Goal: Task Accomplishment & Management: Complete application form

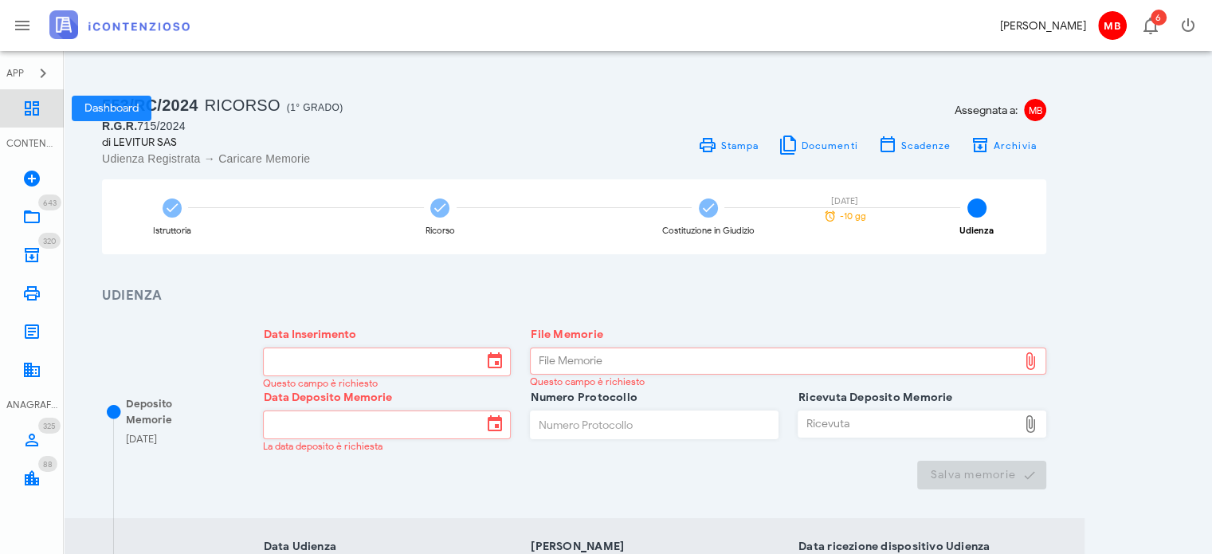
click at [35, 108] on icon at bounding box center [31, 108] width 19 height 19
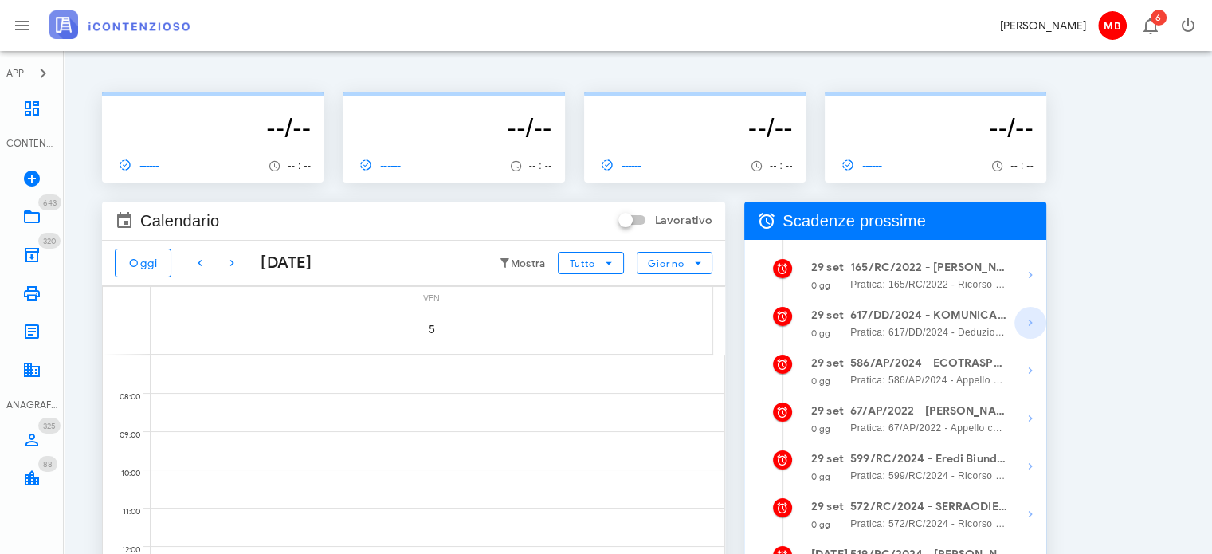
click at [1033, 320] on icon "button" at bounding box center [1030, 322] width 19 height 19
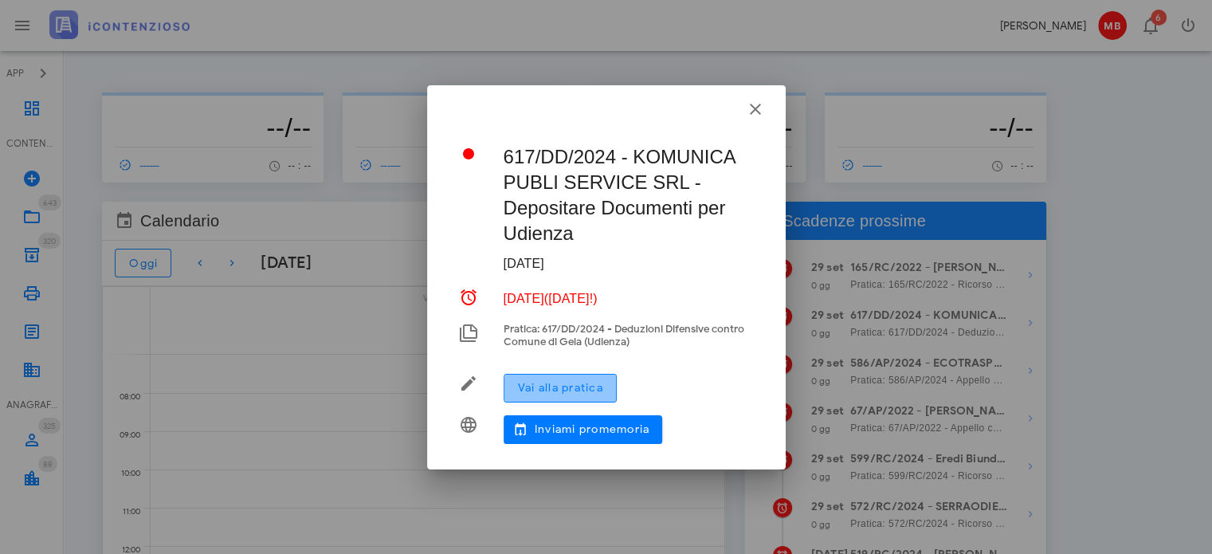
click at [603, 386] on span "Vai alla pratica" at bounding box center [560, 388] width 86 height 14
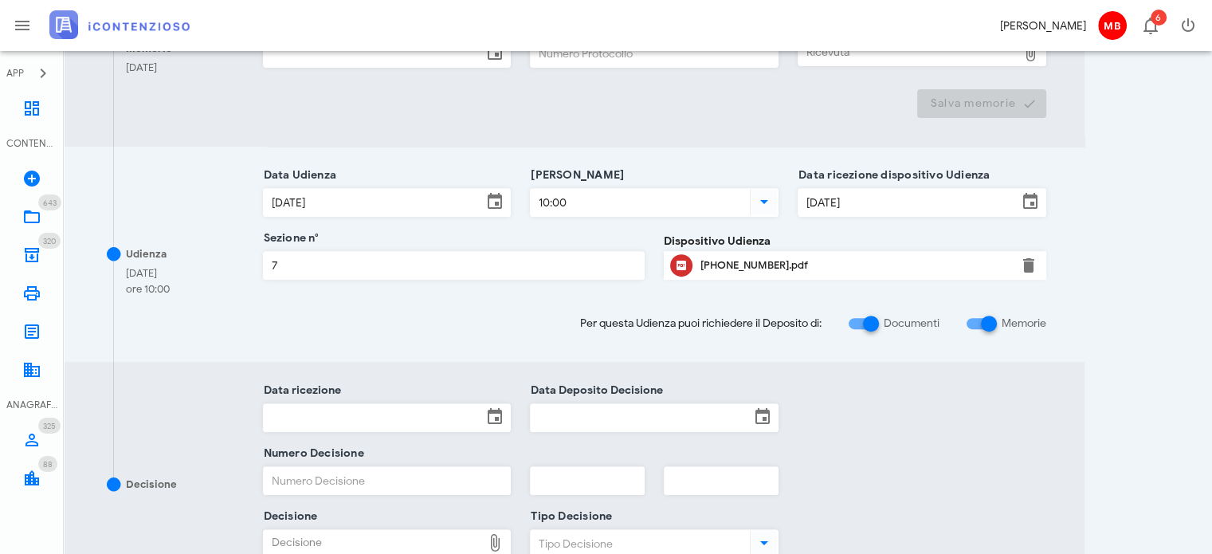
scroll to position [717, 0]
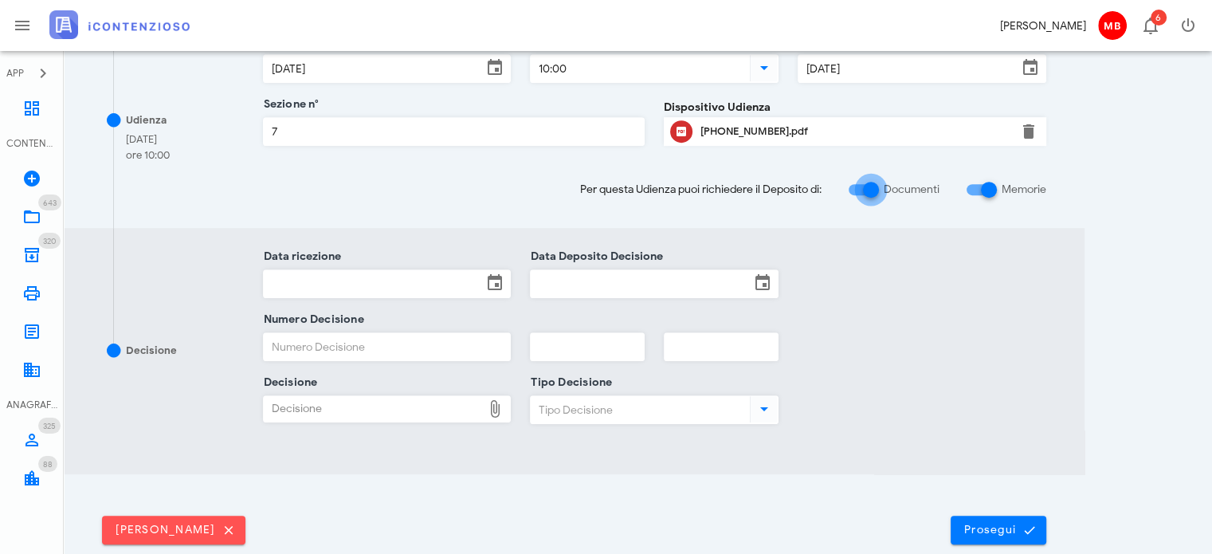
click at [872, 190] on div at bounding box center [870, 189] width 27 height 27
checkbox input "false"
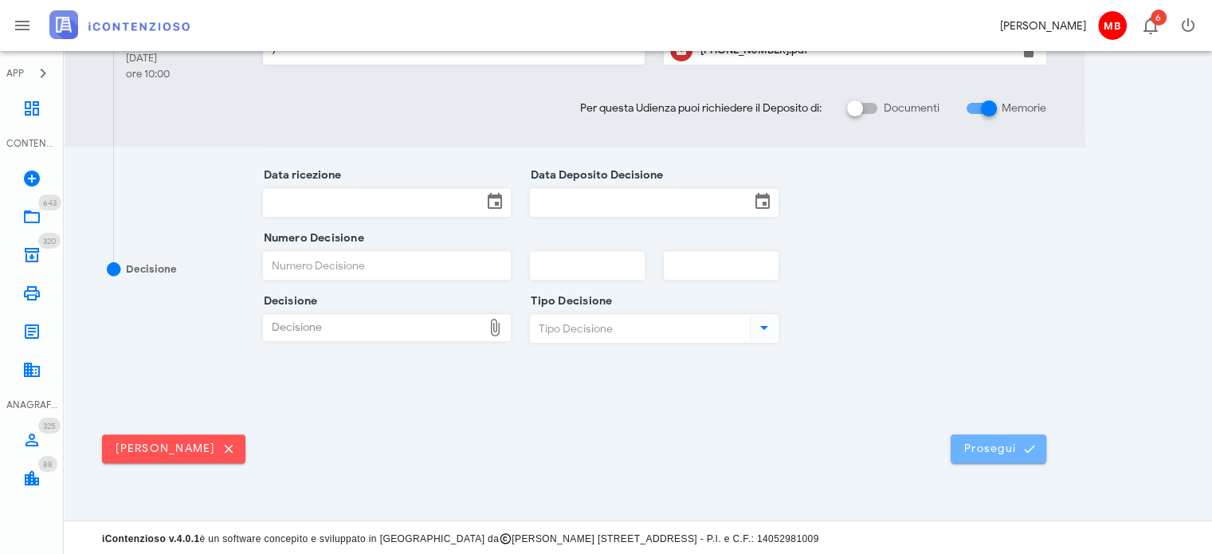
click at [985, 444] on span "Prosegui" at bounding box center [998, 448] width 70 height 14
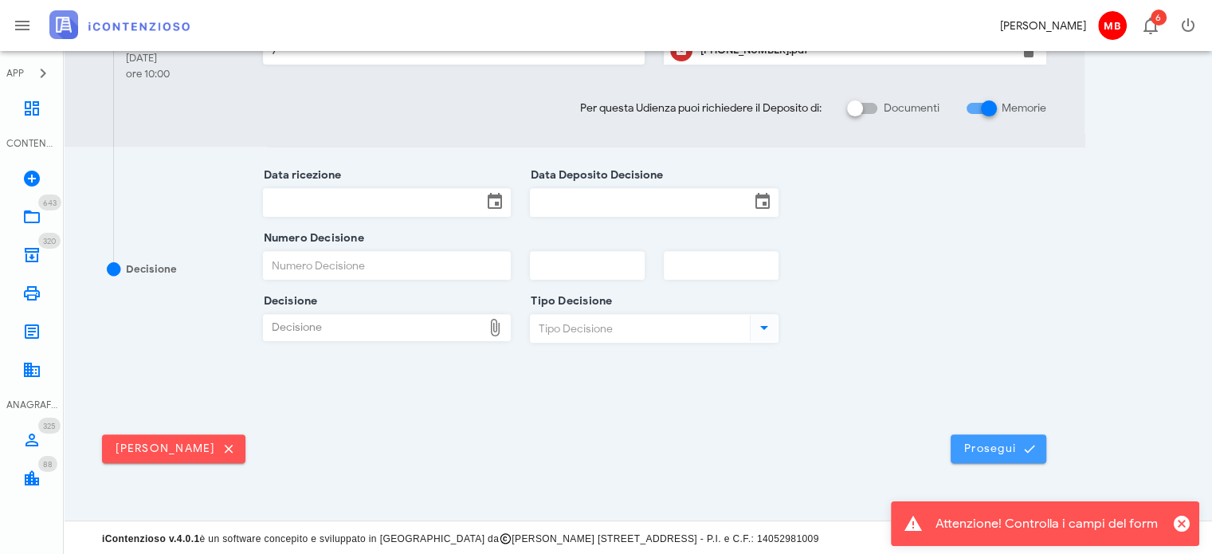
click at [972, 445] on span "Prosegui" at bounding box center [998, 448] width 70 height 14
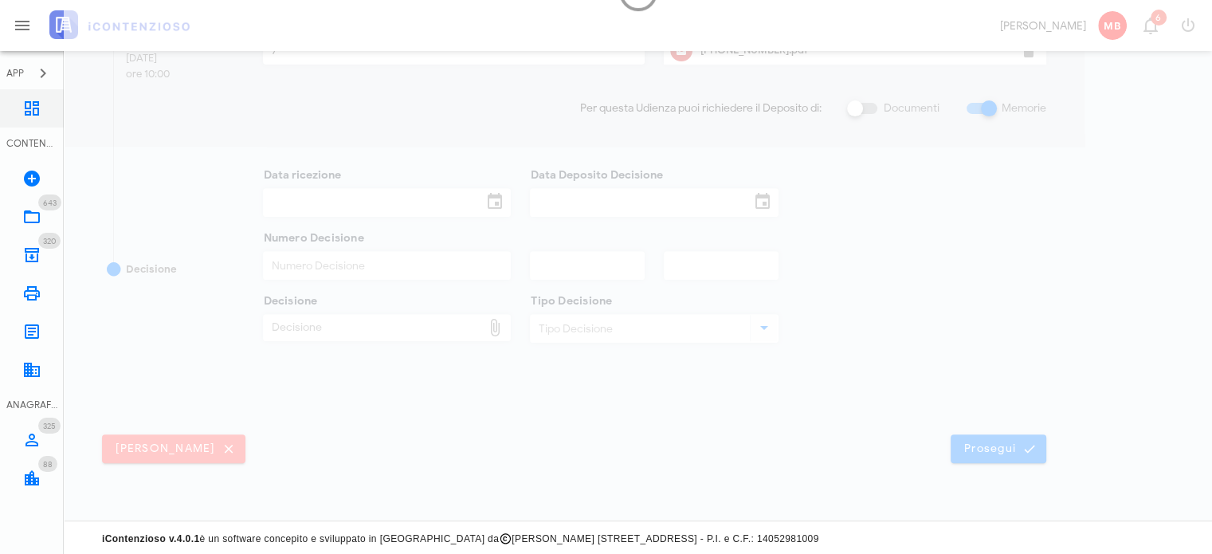
scroll to position [0, 0]
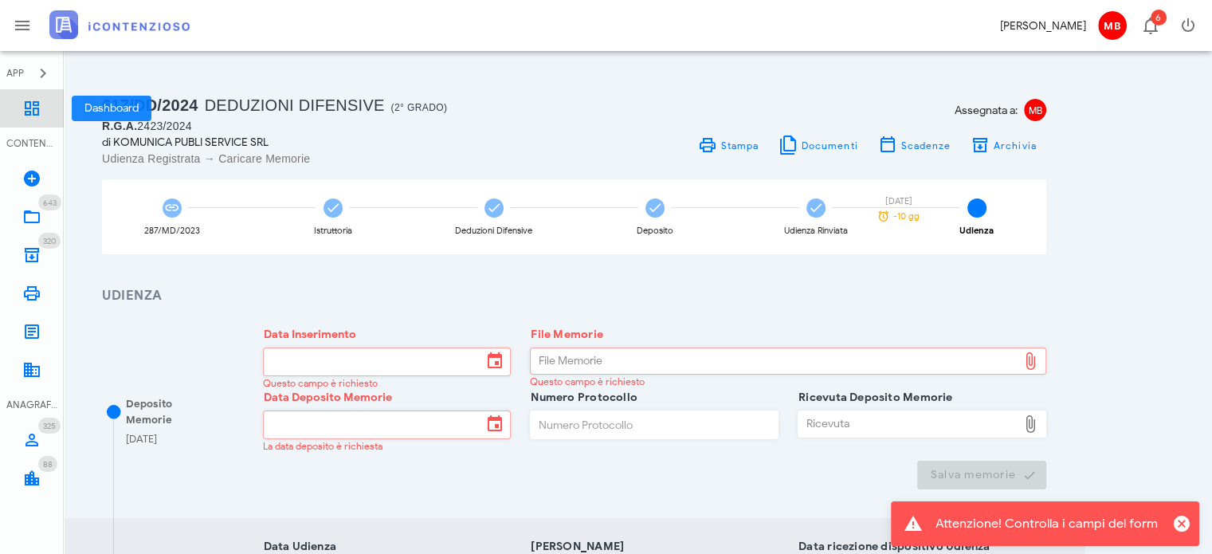
click at [34, 111] on icon at bounding box center [31, 108] width 19 height 19
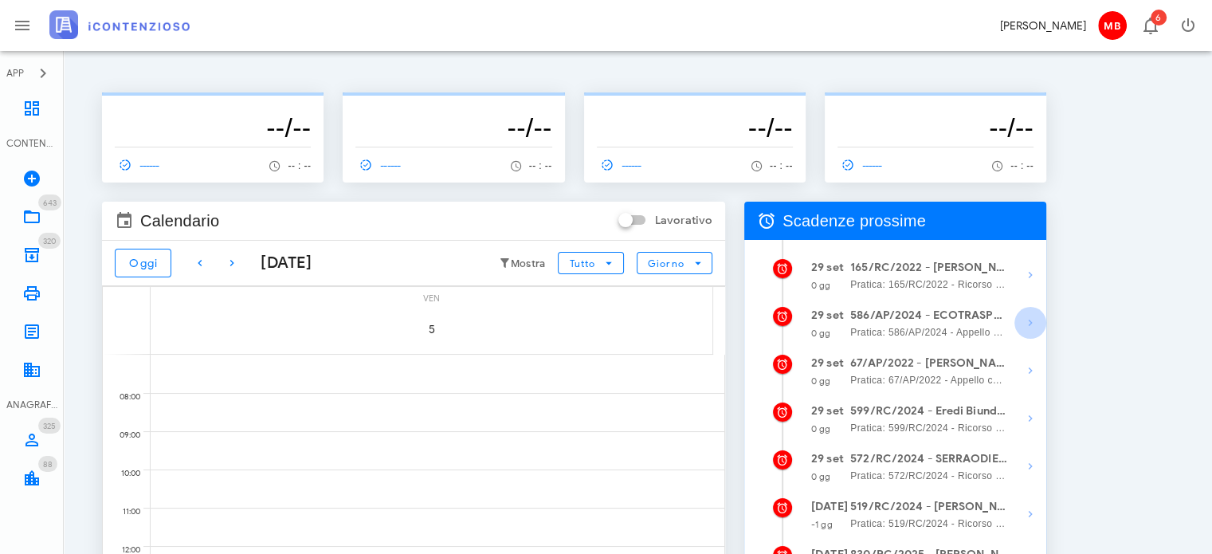
click at [1029, 323] on icon "button" at bounding box center [1030, 322] width 19 height 19
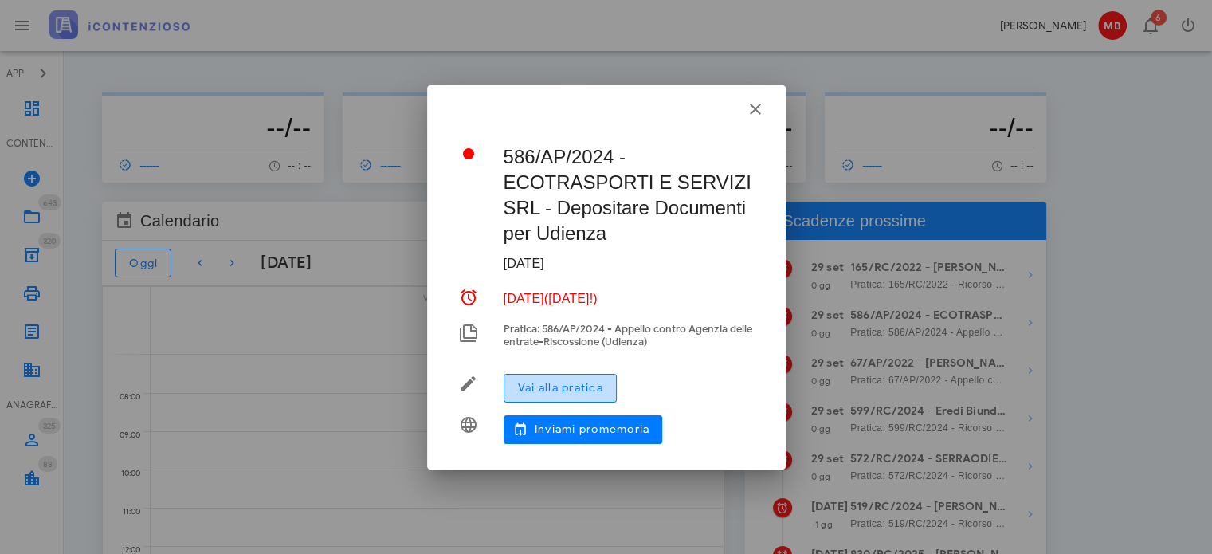
click at [565, 393] on span "Vai alla pratica" at bounding box center [560, 388] width 86 height 14
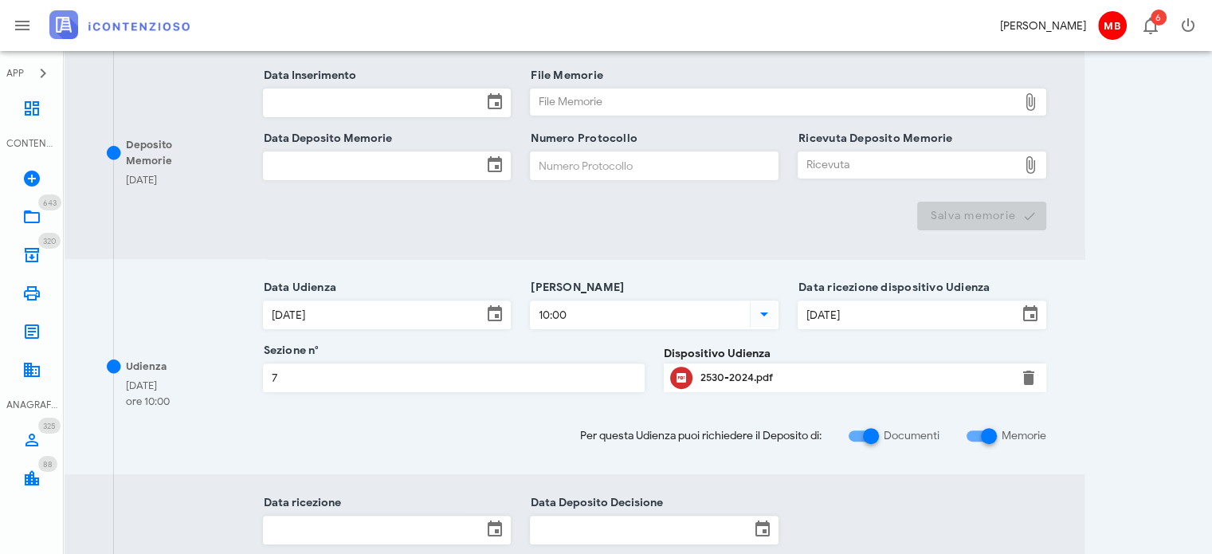
scroll to position [558, 0]
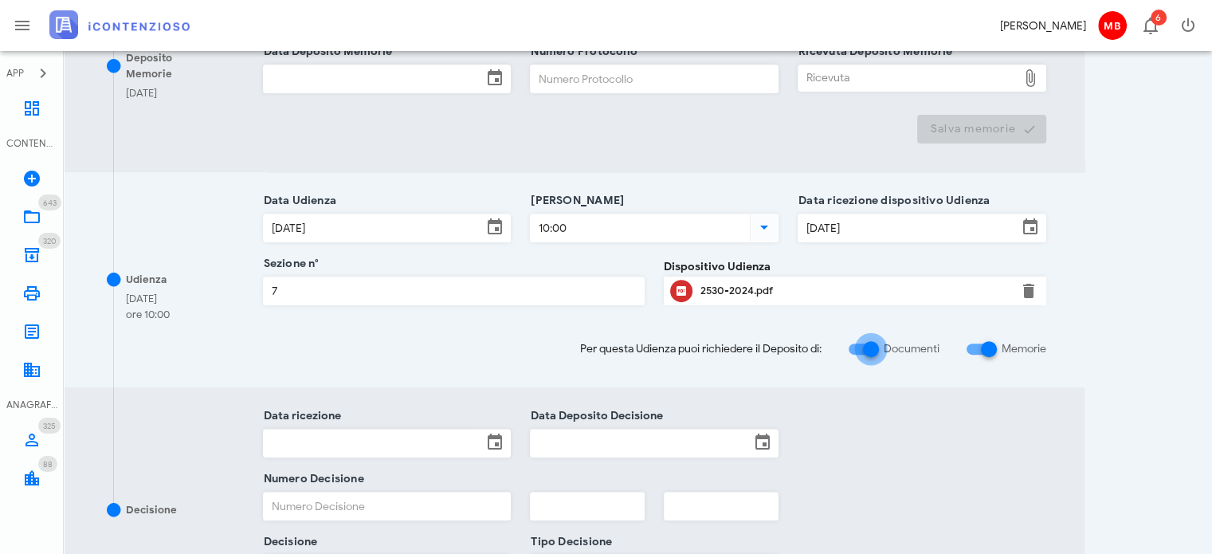
click at [874, 350] on div at bounding box center [870, 348] width 27 height 27
checkbox input "false"
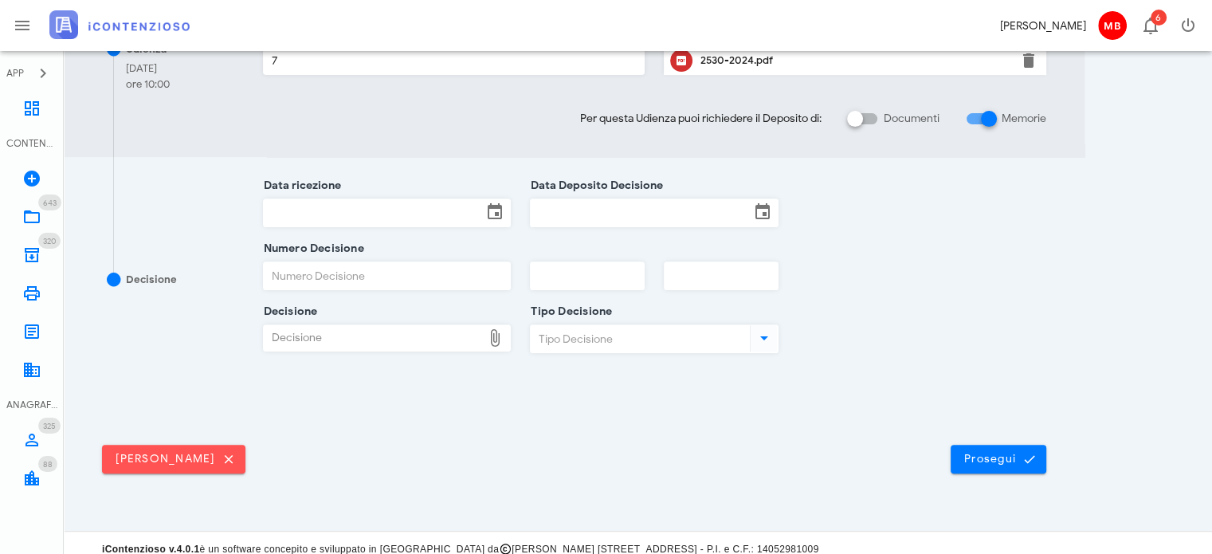
scroll to position [586, 0]
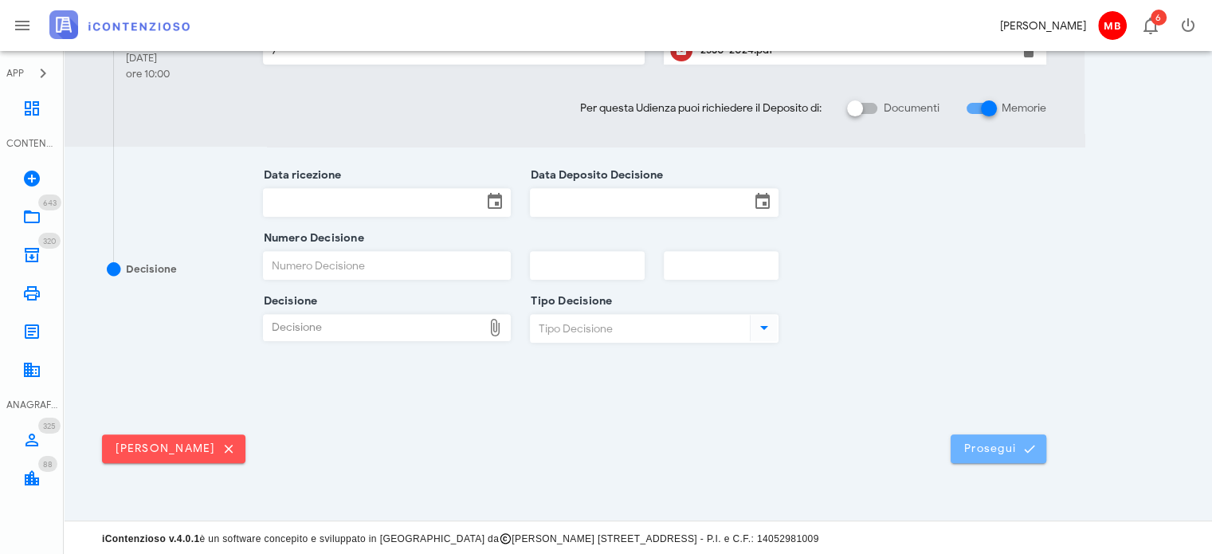
click at [966, 444] on span "Prosegui" at bounding box center [998, 448] width 70 height 14
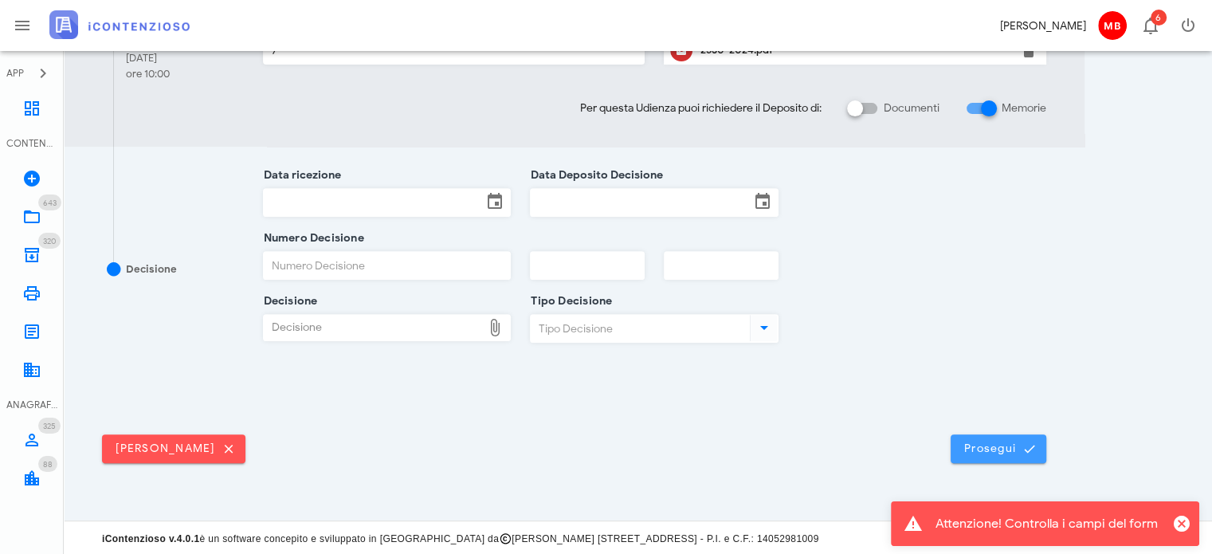
click at [1011, 445] on span "Prosegui" at bounding box center [998, 448] width 70 height 14
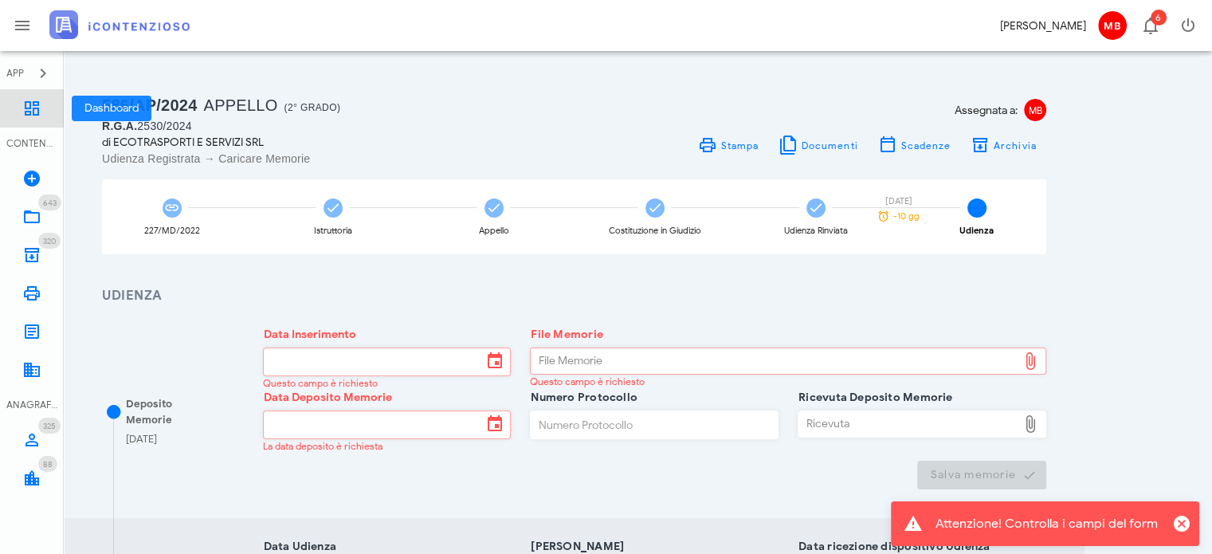
click at [35, 109] on icon at bounding box center [31, 108] width 19 height 19
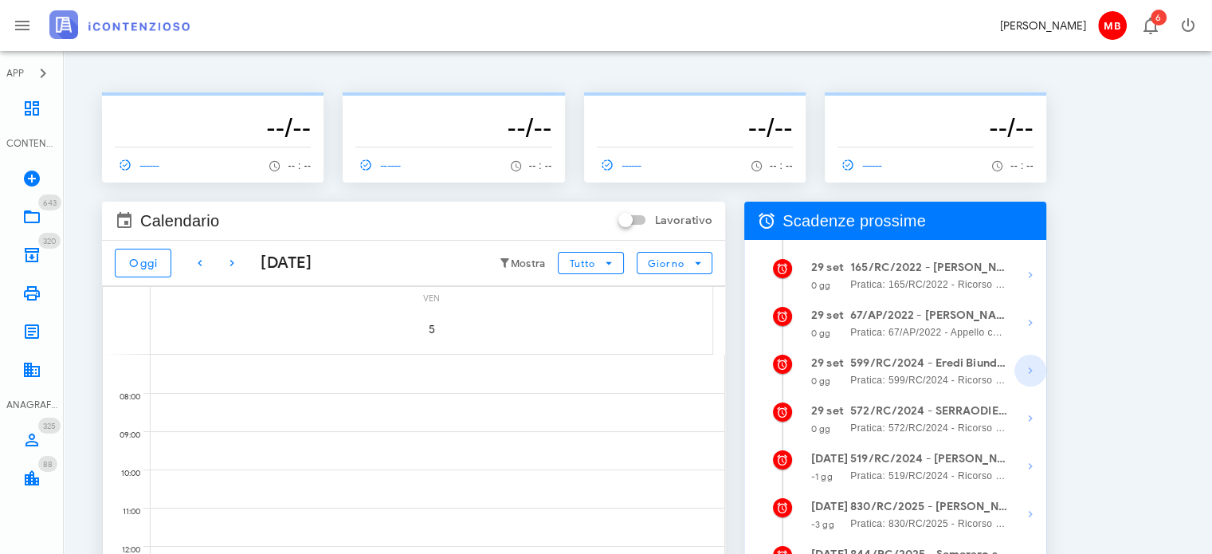
click at [1029, 371] on icon "button" at bounding box center [1030, 370] width 19 height 19
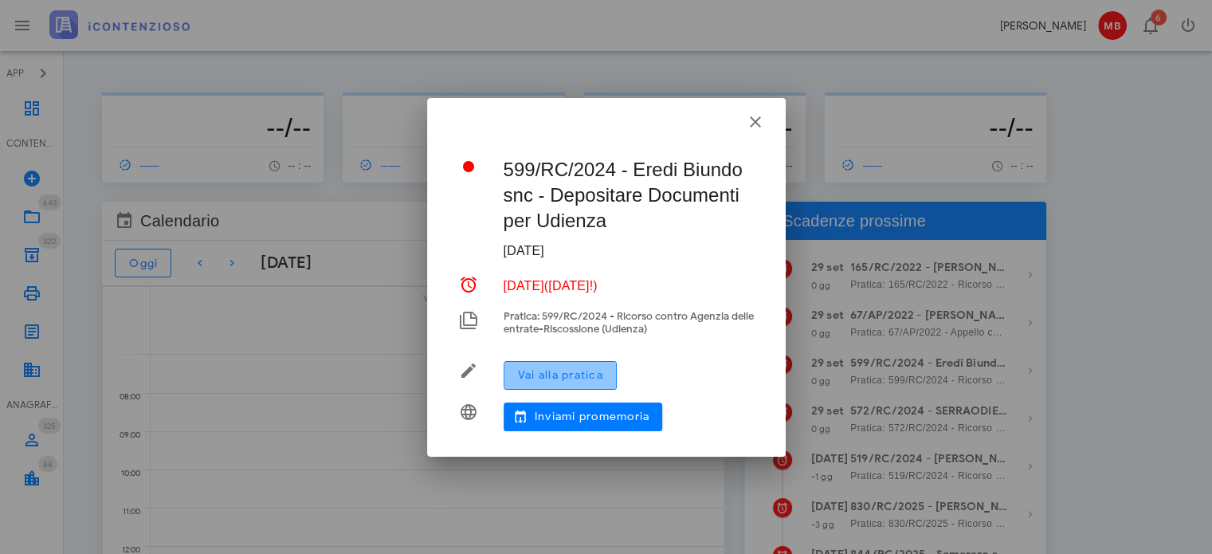
click at [590, 369] on span "Vai alla pratica" at bounding box center [560, 375] width 86 height 14
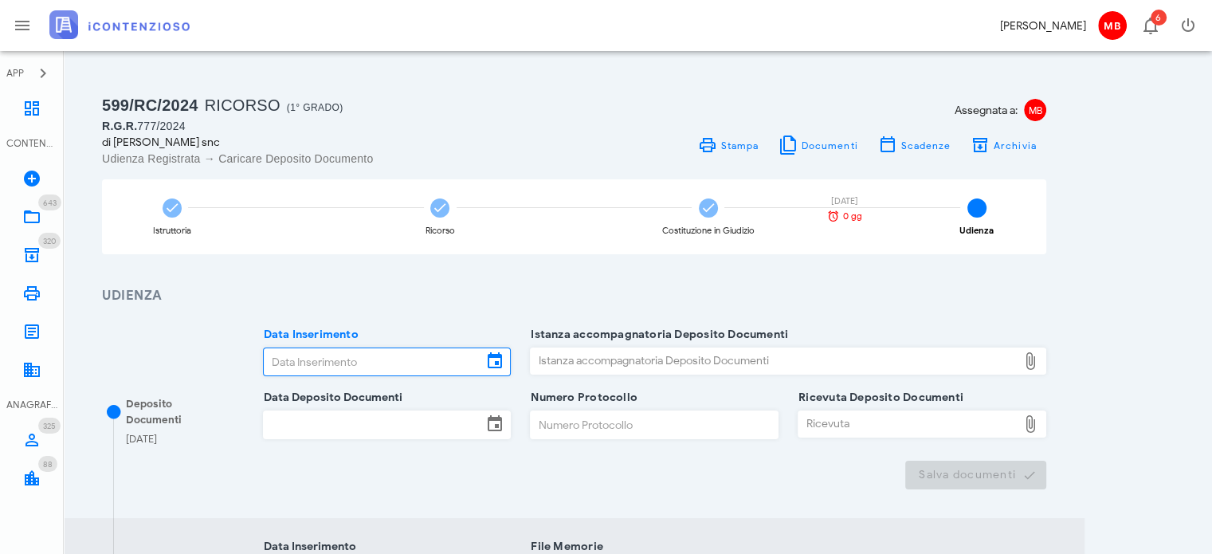
click at [315, 359] on input "Data Inserimento" at bounding box center [373, 361] width 219 height 27
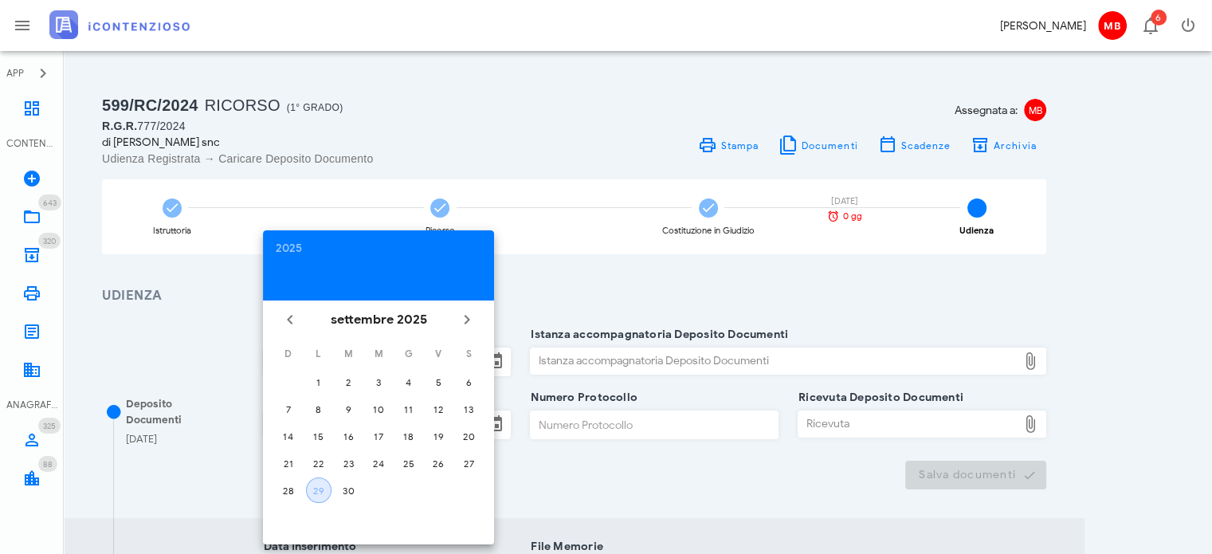
click at [312, 484] on div "29" at bounding box center [319, 490] width 24 height 12
type input "[DATE]"
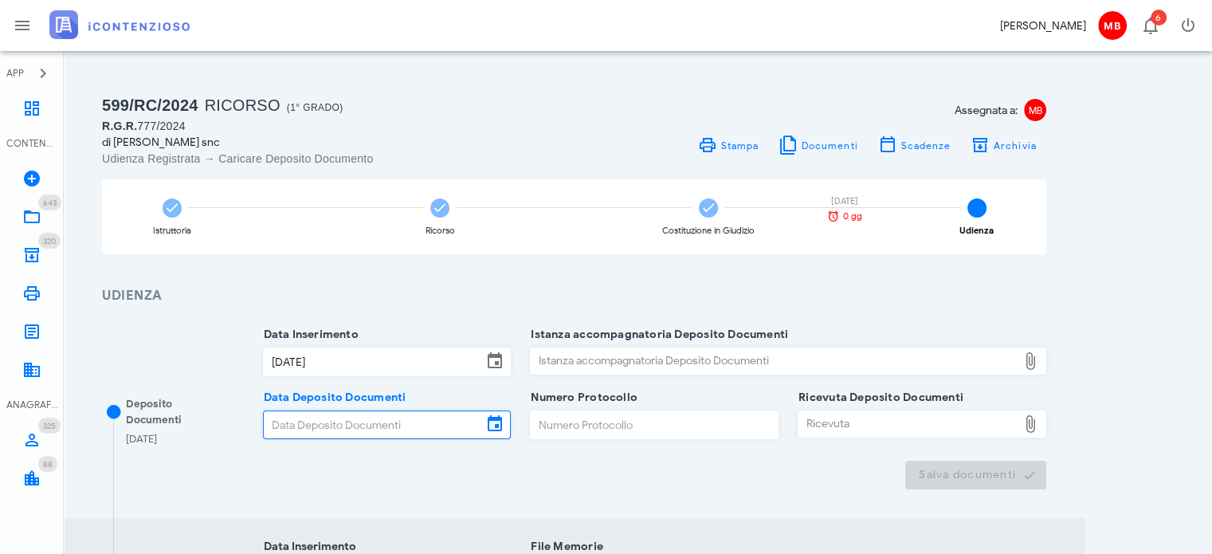
click at [335, 423] on input "Data Deposito Documenti" at bounding box center [373, 424] width 219 height 27
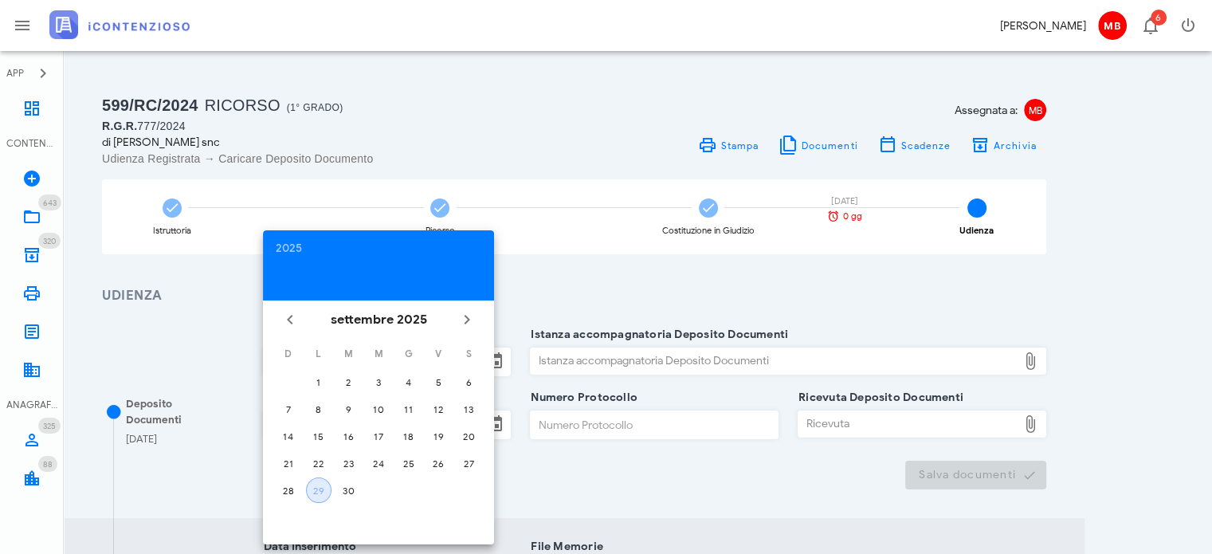
click at [327, 493] on button "29" at bounding box center [318, 489] width 25 height 25
type input "29/09/2025"
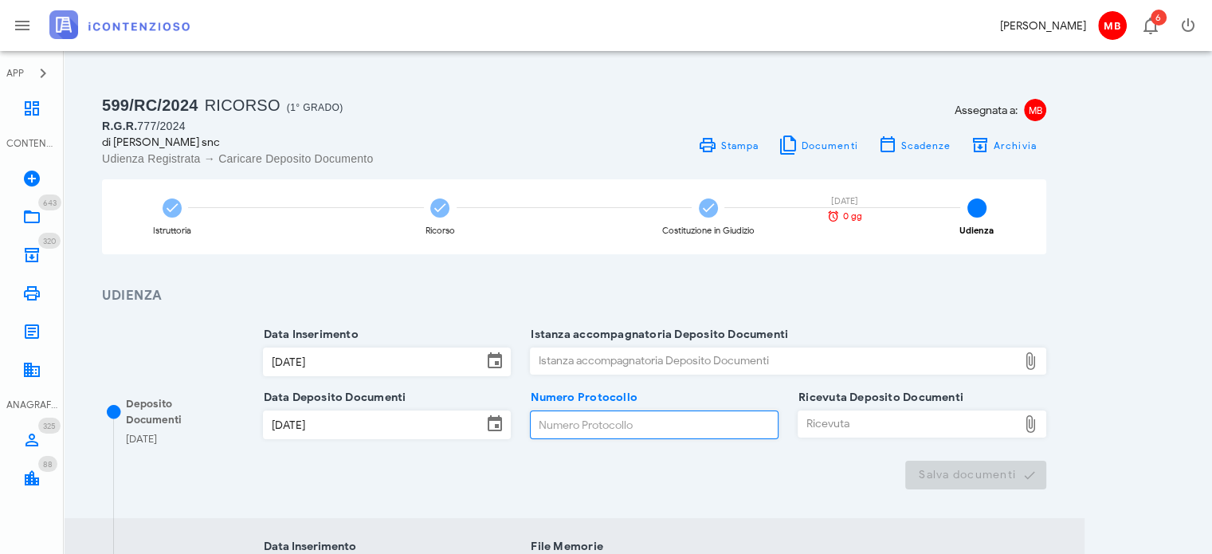
click at [577, 417] on input "Numero Protocollo" at bounding box center [654, 424] width 247 height 27
type input "55"
click at [572, 348] on div "Istanza accompagnatoria Deposito Documenti" at bounding box center [774, 360] width 487 height 25
type input "C:\fakepath\NIR_D-3691548-2025.pdf"
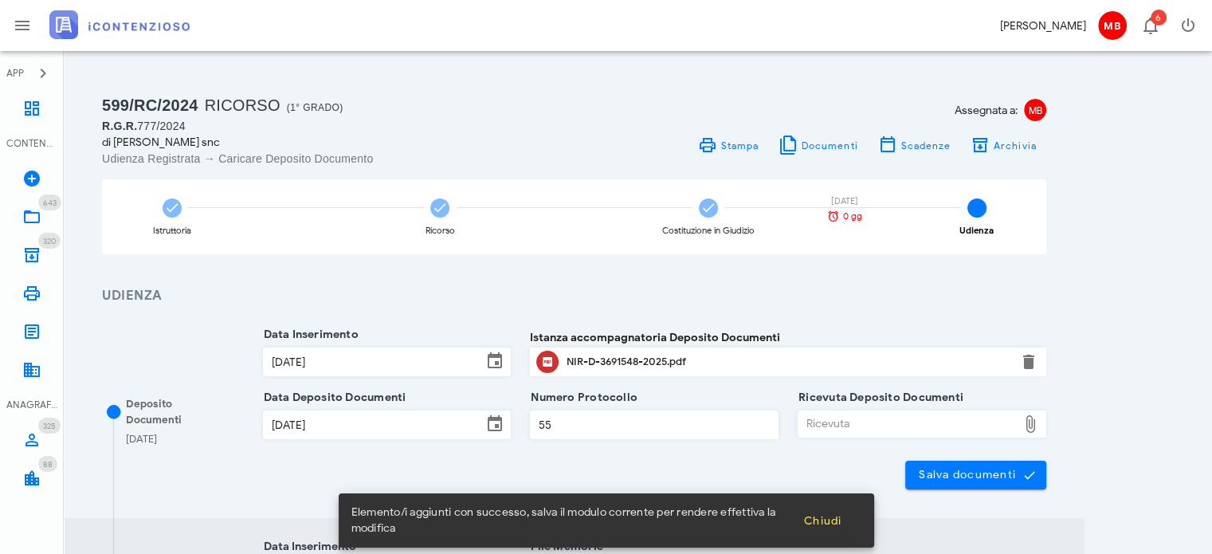
click at [803, 417] on div "Ricevuta" at bounding box center [907, 423] width 219 height 25
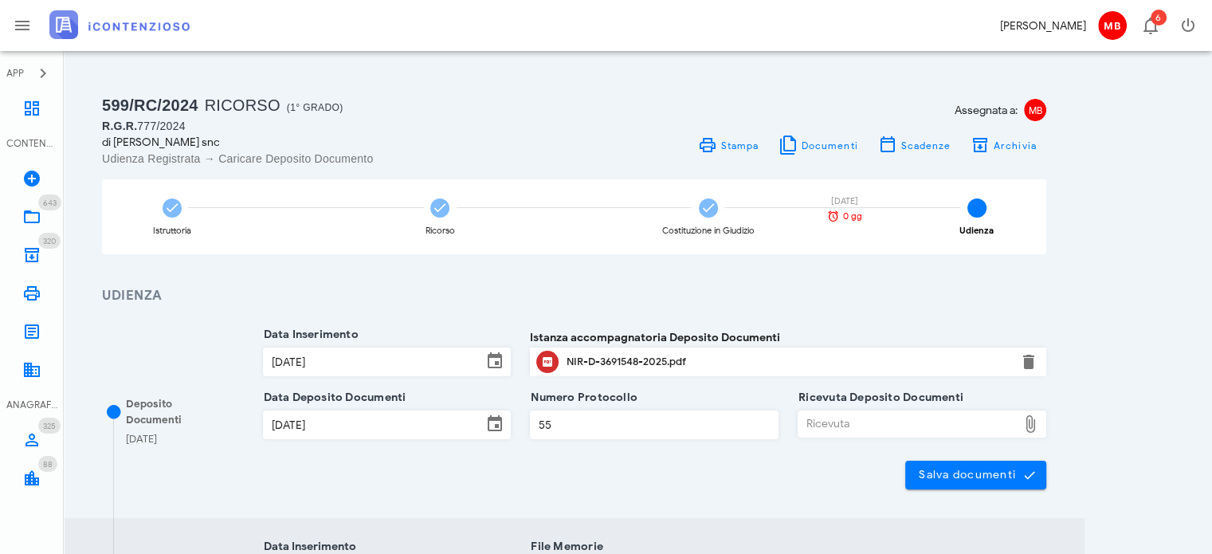
type input "C:\fakepath\NOTA_DI_DEPOSITO_D-3691548-2025.pdf"
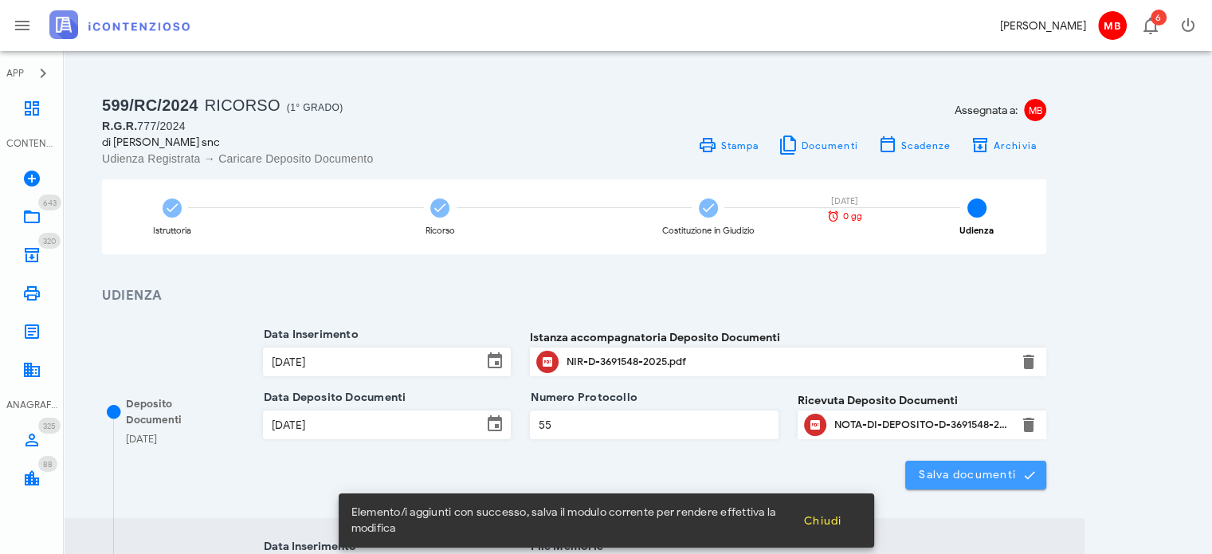
click at [969, 477] on span "Salva documenti" at bounding box center [976, 475] width 116 height 14
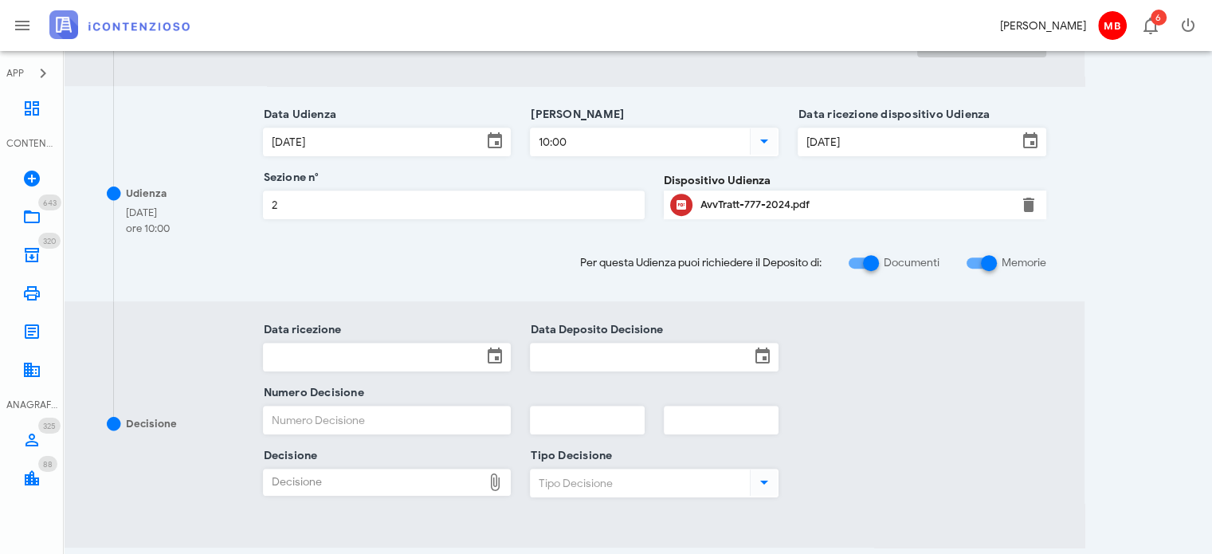
scroll to position [797, 0]
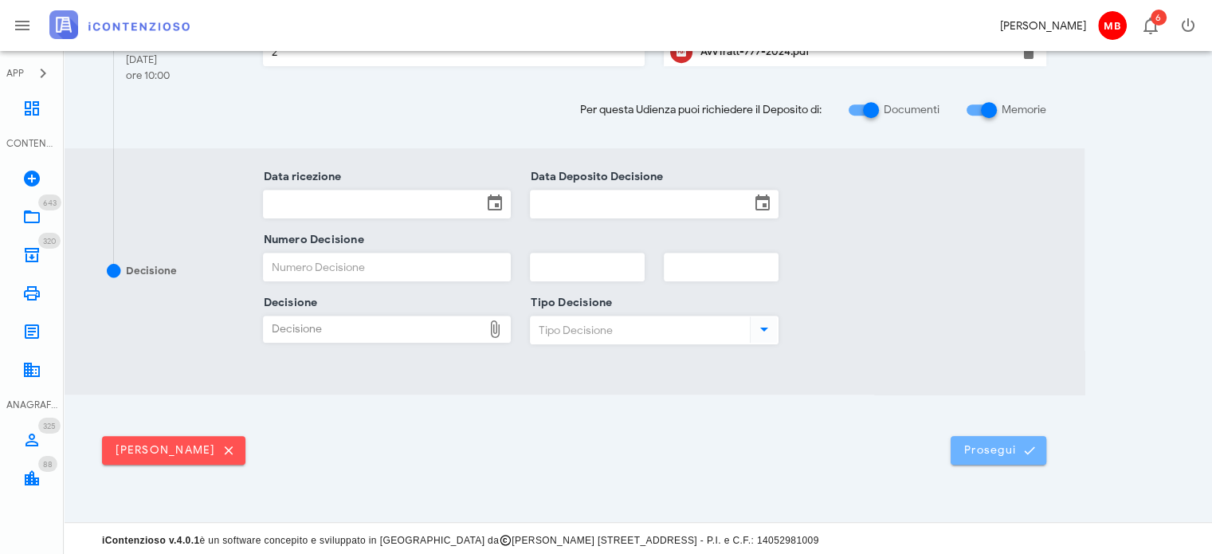
click at [989, 459] on button "Prosegui" at bounding box center [998, 450] width 96 height 29
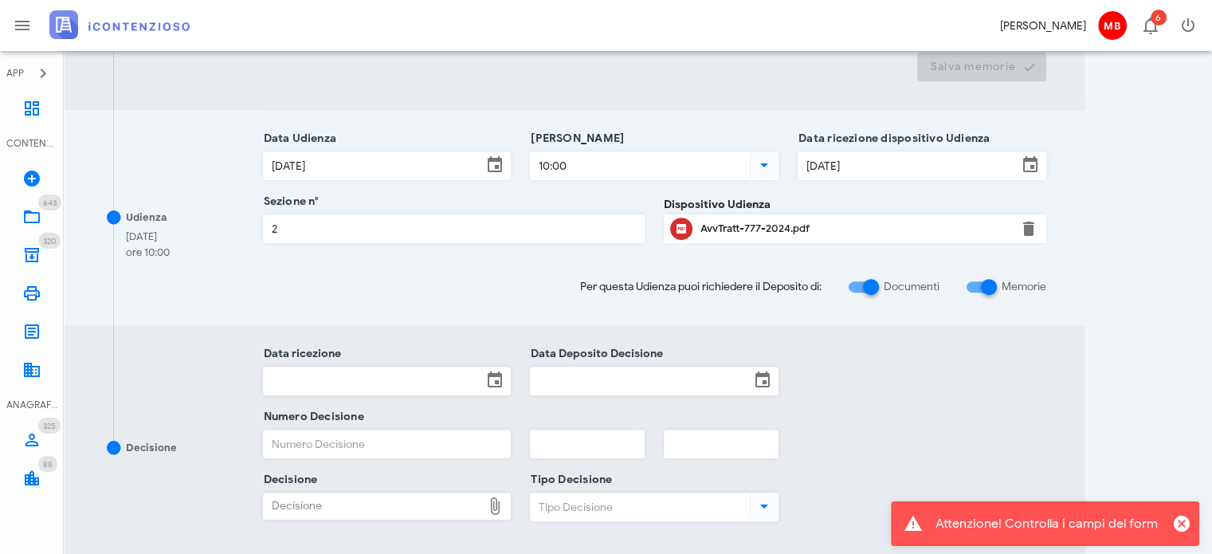
scroll to position [637, 0]
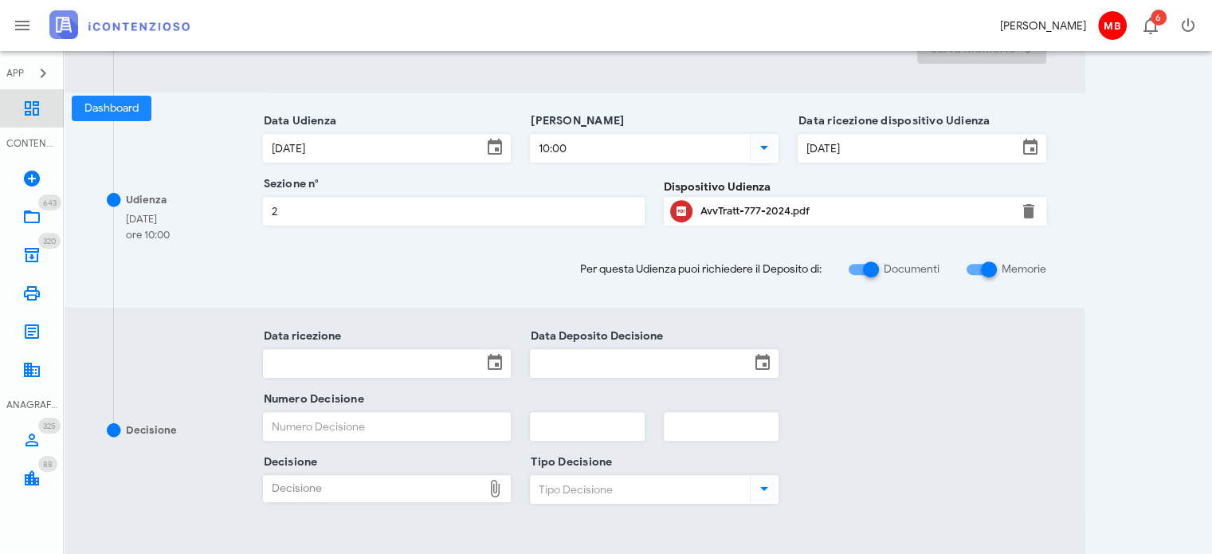
click at [40, 110] on icon at bounding box center [31, 108] width 19 height 19
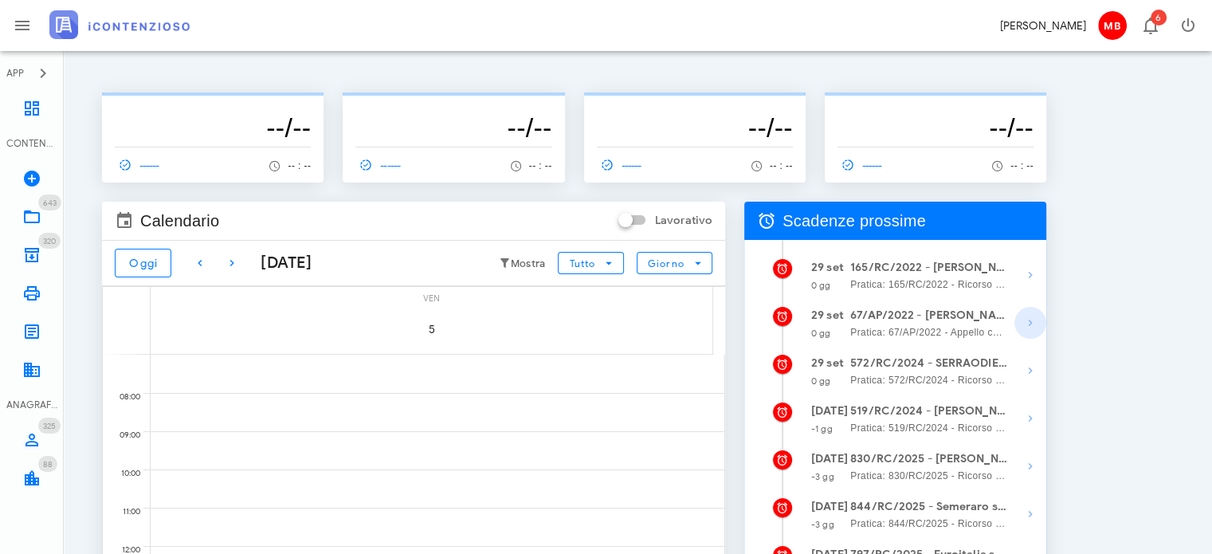
click at [1029, 319] on icon "button" at bounding box center [1030, 322] width 19 height 19
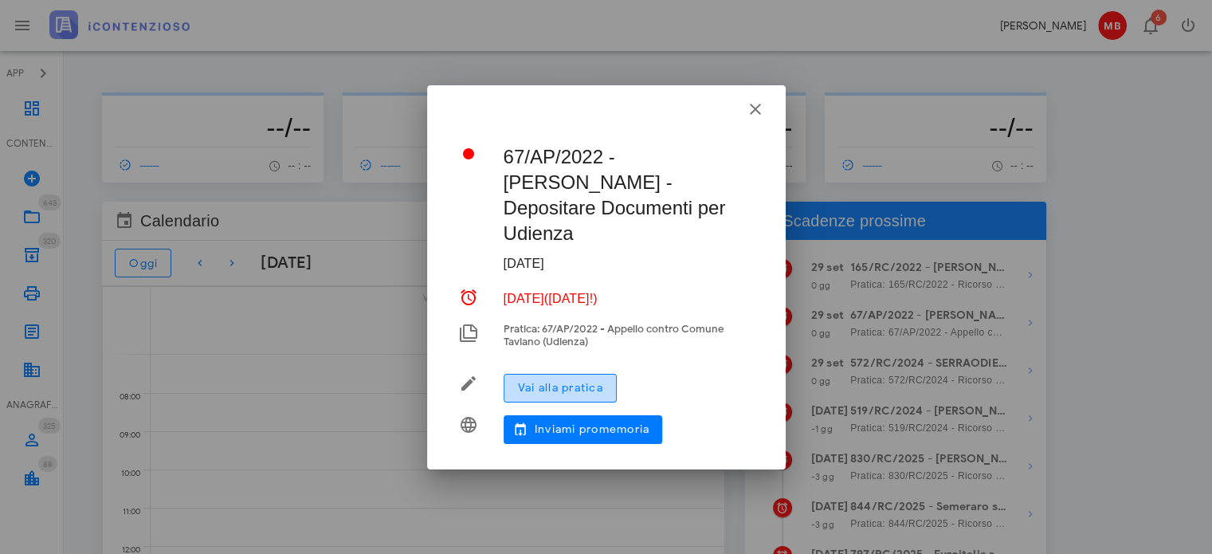
click at [579, 381] on span "Vai alla pratica" at bounding box center [560, 388] width 86 height 14
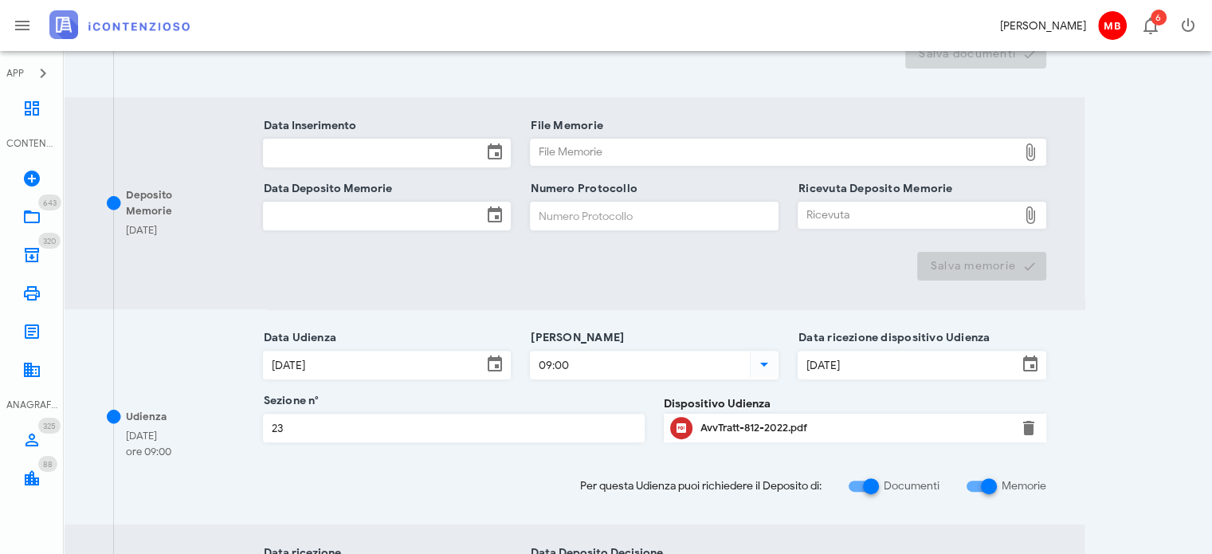
scroll to position [558, 0]
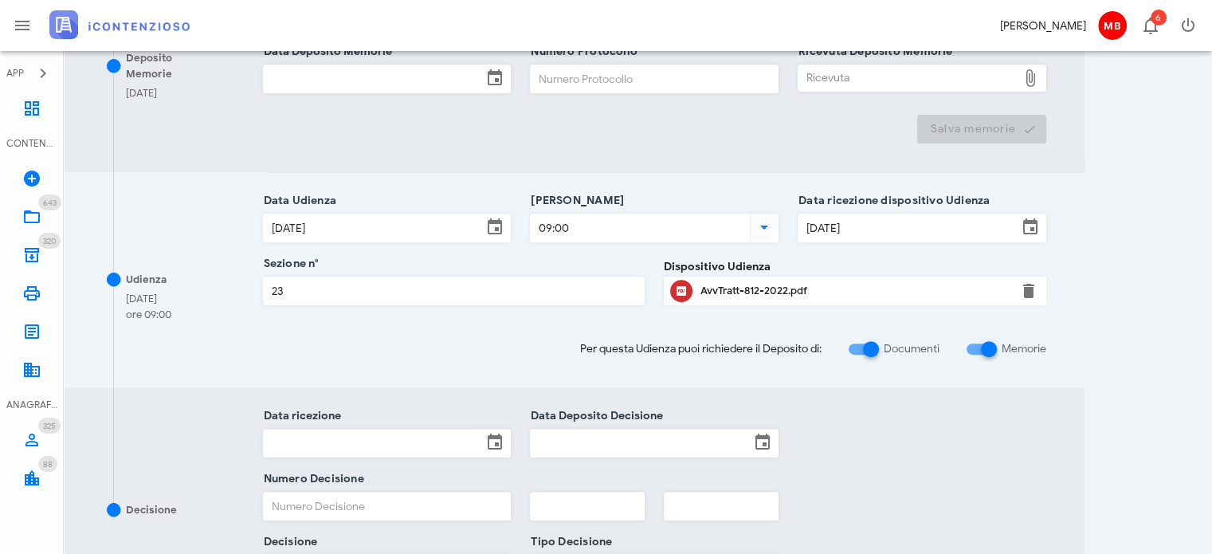
click at [752, 280] on div "AvvTratt-812-2022.pdf" at bounding box center [854, 290] width 309 height 25
click at [870, 345] on div at bounding box center [870, 348] width 27 height 27
checkbox input "false"
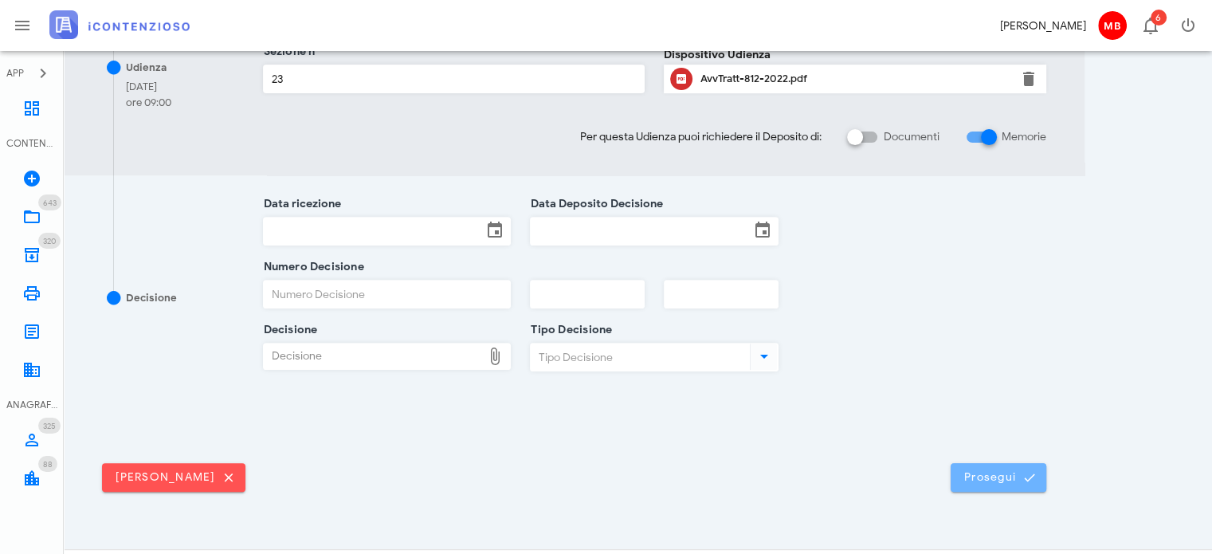
click at [978, 477] on span "Prosegui" at bounding box center [998, 477] width 70 height 14
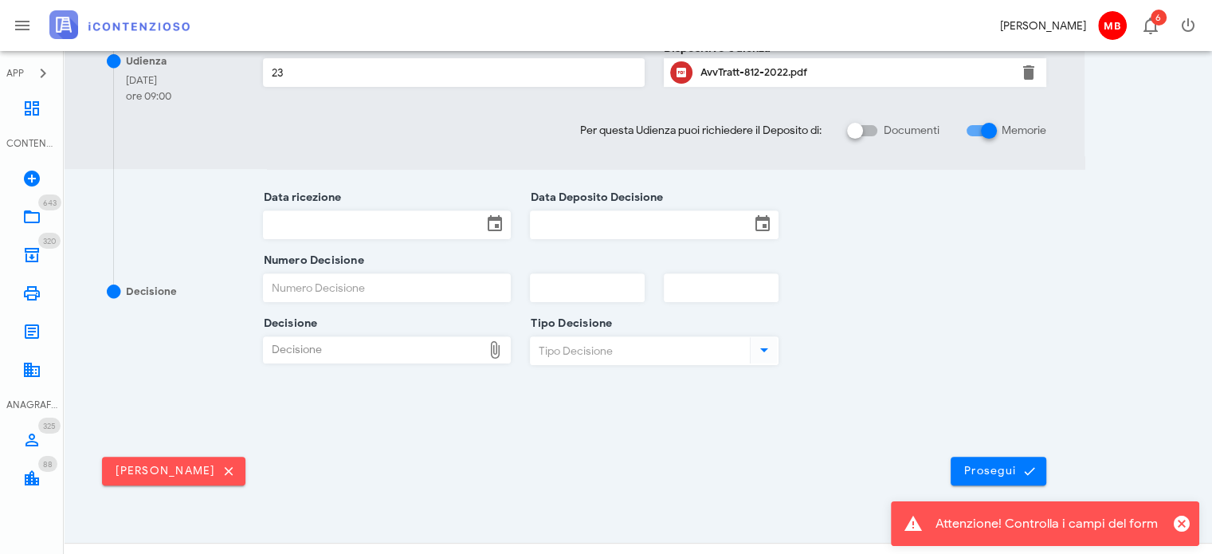
scroll to position [586, 0]
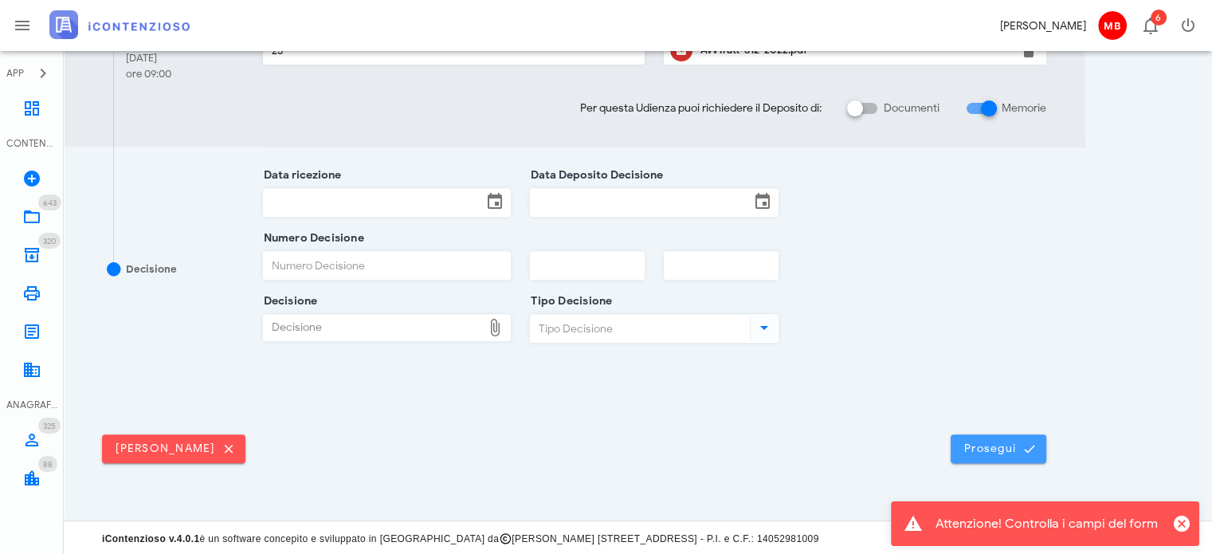
click at [997, 441] on span "Prosegui" at bounding box center [998, 448] width 70 height 14
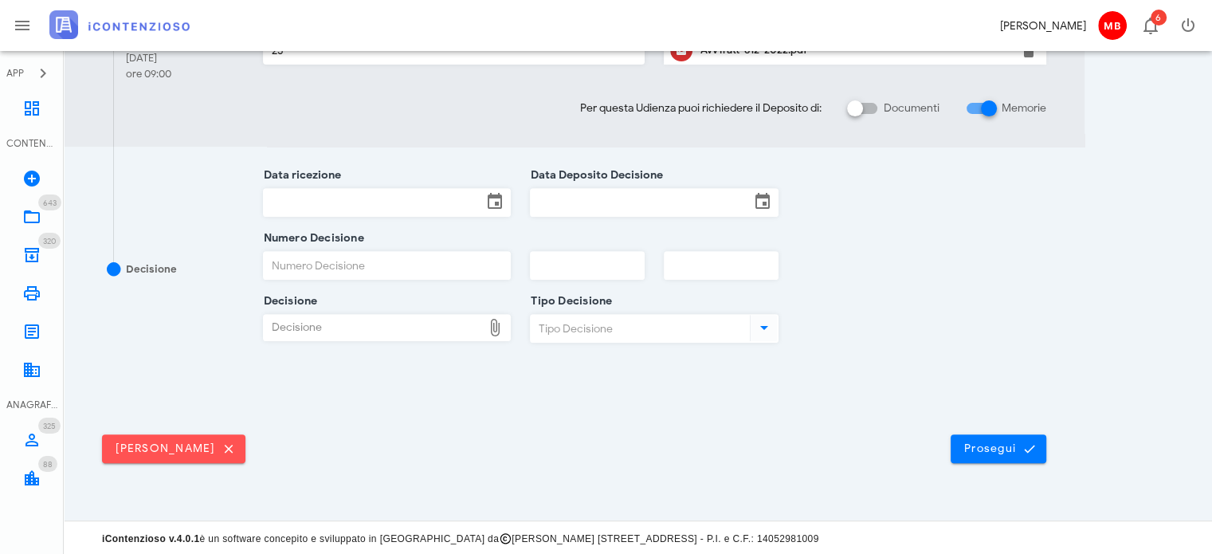
scroll to position [0, 0]
